Goal: Register for event/course

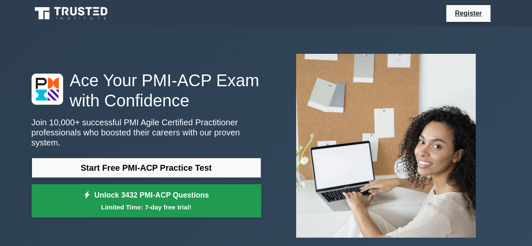
click at [146, 195] on link "Unlock 3432 PMI-ACP Questions Limited Time: 7-day free trial!" at bounding box center [147, 201] width 230 height 34
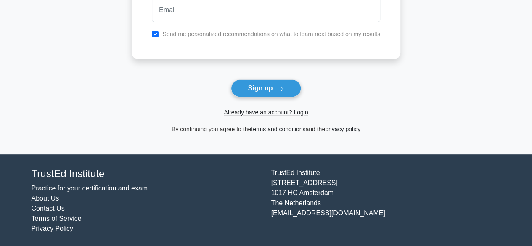
scroll to position [123, 0]
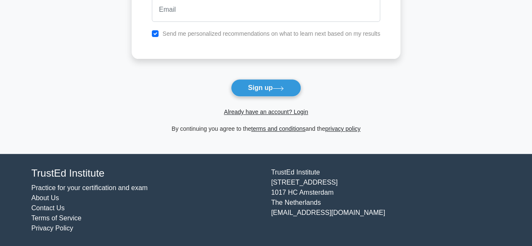
click at [531, 6] on main "Create your free account to store your results Send me personalized recommendat…" at bounding box center [266, 29] width 532 height 250
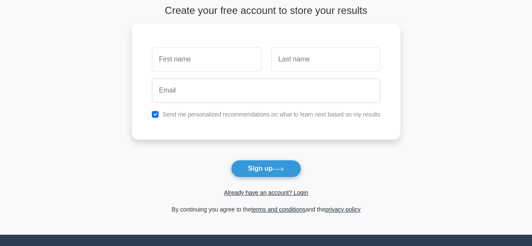
scroll to position [39, 0]
